Goal: Task Accomplishment & Management: Manage account settings

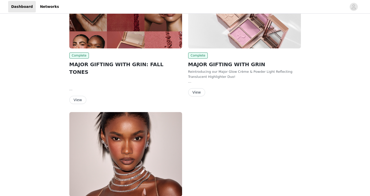
scroll to position [123, 0]
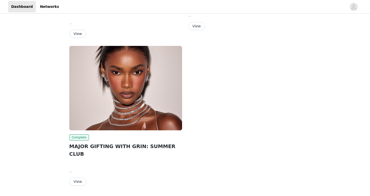
click at [78, 171] on div "Complete MAJOR GIFTING WITH GRIN: SUMMER CLUB Sunshine all day. Party all night…" at bounding box center [125, 117] width 119 height 148
click at [78, 178] on button "View" at bounding box center [77, 182] width 17 height 8
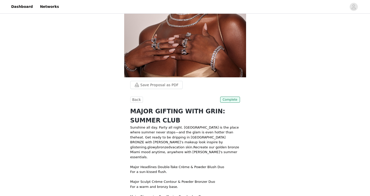
scroll to position [149, 0]
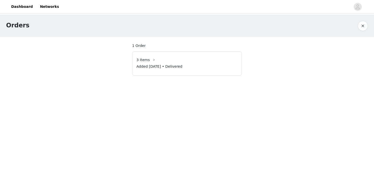
click at [158, 58] on div "3 Items" at bounding box center [186, 60] width 101 height 8
click at [150, 59] on button "button" at bounding box center [154, 60] width 8 height 8
click at [364, 26] on button "button" at bounding box center [363, 26] width 10 height 10
click at [365, 24] on button "button" at bounding box center [363, 26] width 10 height 10
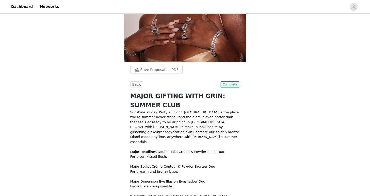
scroll to position [149, 0]
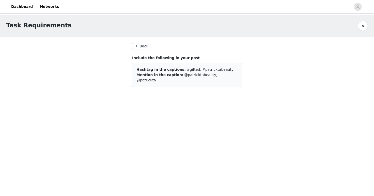
click at [209, 76] on span "@patricktabeauty, @patrickta" at bounding box center [176, 77] width 81 height 9
click at [141, 43] on section "Back Include the following in your post Hashtag in the captions: #gifted, #patr…" at bounding box center [187, 68] width 122 height 62
click at [139, 47] on button "Back" at bounding box center [141, 46] width 18 height 6
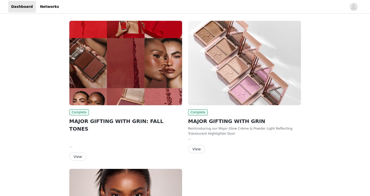
click at [200, 149] on button "View" at bounding box center [196, 149] width 17 height 8
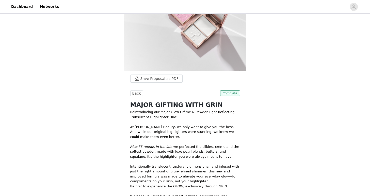
scroll to position [140, 0]
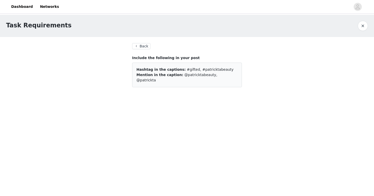
click at [138, 42] on section "Back Include the following in your post Hashtag in the captions: #gifted, #patr…" at bounding box center [187, 68] width 122 height 62
click at [139, 47] on button "Back" at bounding box center [141, 46] width 18 height 6
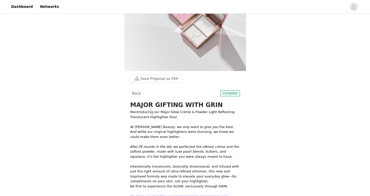
scroll to position [128, 0]
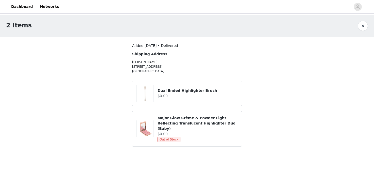
click at [363, 27] on button "button" at bounding box center [363, 26] width 10 height 10
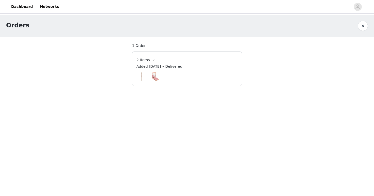
click at [364, 25] on button "button" at bounding box center [363, 26] width 10 height 10
click at [370, 24] on div "Orders" at bounding box center [187, 26] width 374 height 22
click at [364, 24] on button "button" at bounding box center [363, 26] width 10 height 10
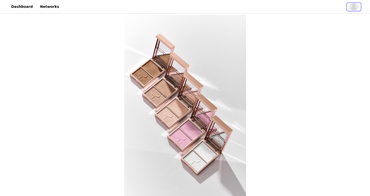
click at [355, 6] on icon "avatar" at bounding box center [353, 7] width 5 height 8
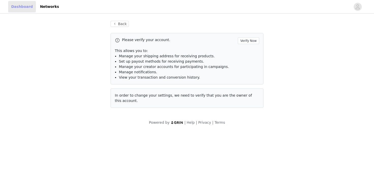
click at [19, 9] on link "Dashboard" at bounding box center [22, 6] width 28 height 11
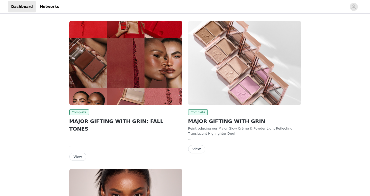
click at [76, 153] on button "View" at bounding box center [77, 157] width 17 height 8
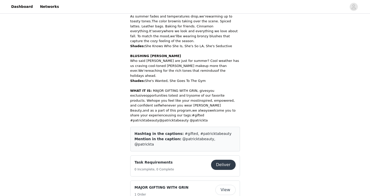
scroll to position [359, 0]
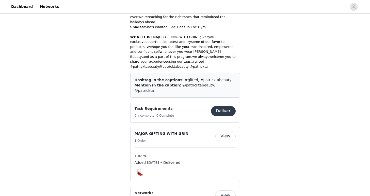
click at [143, 154] on span "1 Item" at bounding box center [140, 156] width 11 height 5
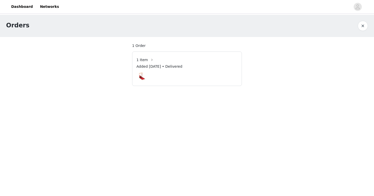
click at [143, 76] on img at bounding box center [141, 76] width 10 height 10
click at [143, 60] on span "1 Item" at bounding box center [141, 59] width 11 height 5
click at [136, 51] on section "1 Order 1 Item Added [DATE] • Delivered" at bounding box center [187, 64] width 122 height 55
click at [364, 27] on button "button" at bounding box center [363, 26] width 10 height 10
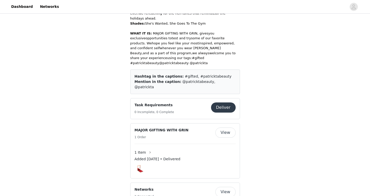
scroll to position [381, 0]
